Goal: Task Accomplishment & Management: Manage account settings

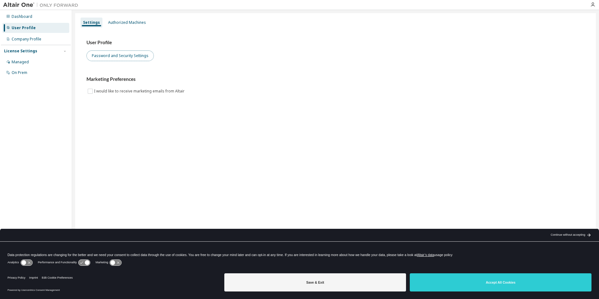
click at [120, 53] on button "Password and Security Settings" at bounding box center [119, 55] width 67 height 11
